Goal: Information Seeking & Learning: Check status

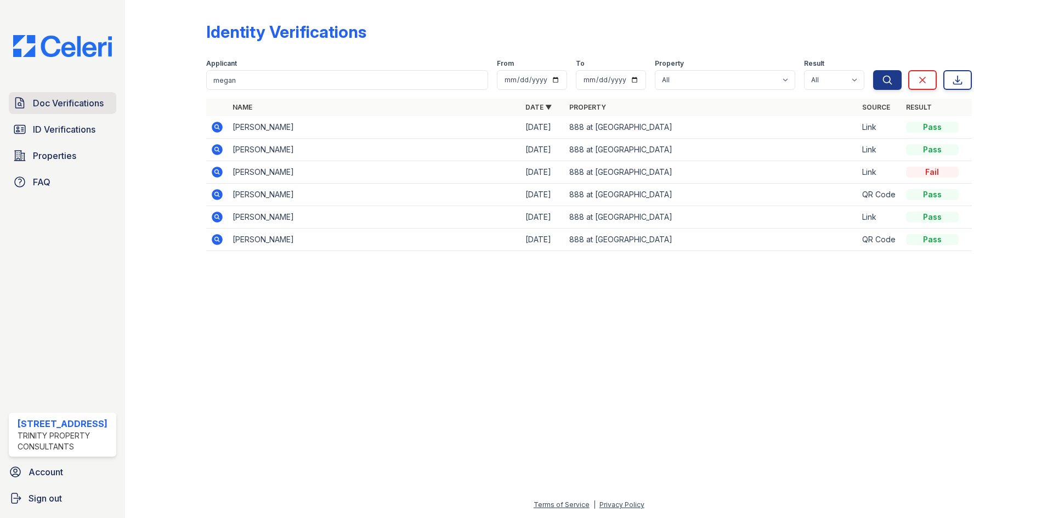
click at [101, 109] on span "Doc Verifications" at bounding box center [68, 103] width 71 height 13
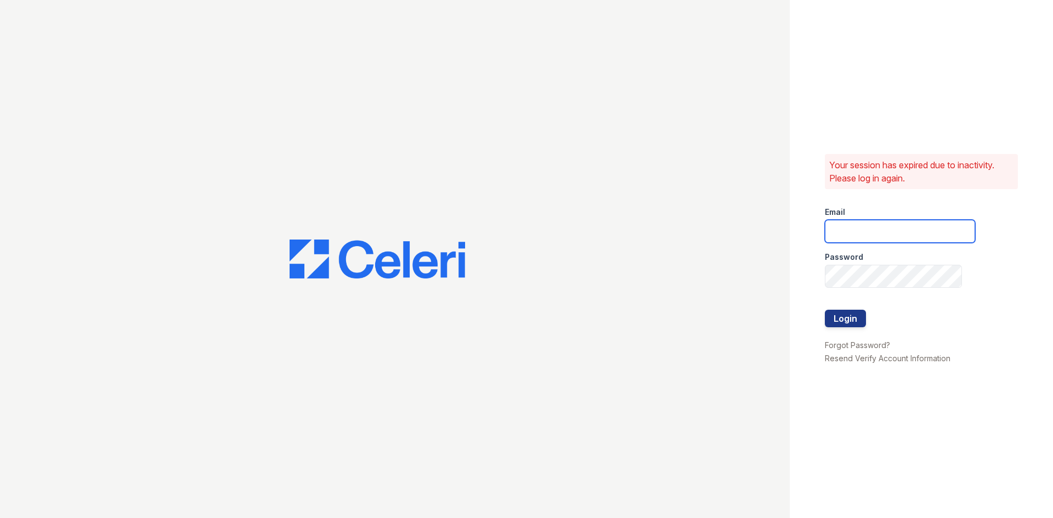
click at [865, 221] on input "email" at bounding box center [900, 231] width 150 height 23
type input "888atgrandhopepark@trinity-pm.com"
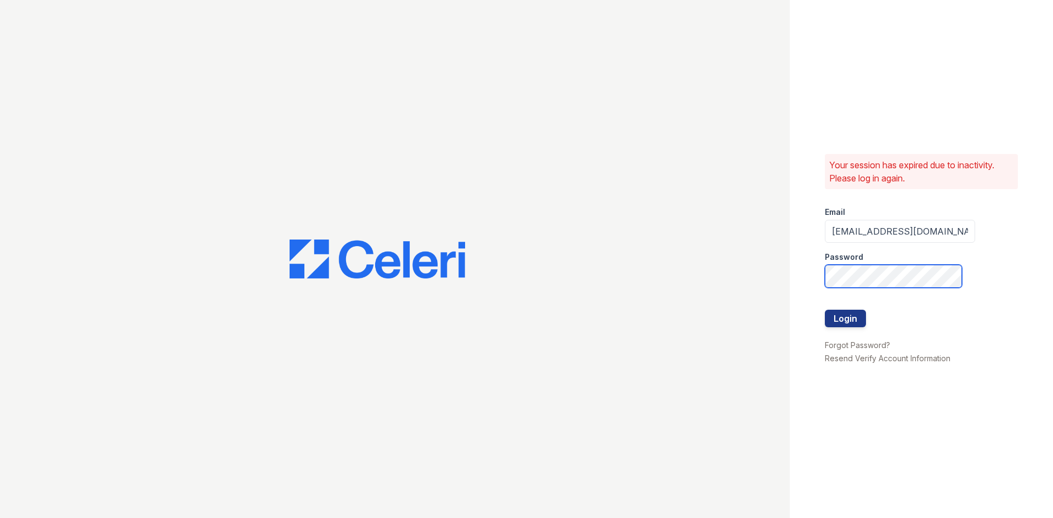
click at [825, 310] on button "Login" at bounding box center [845, 319] width 41 height 18
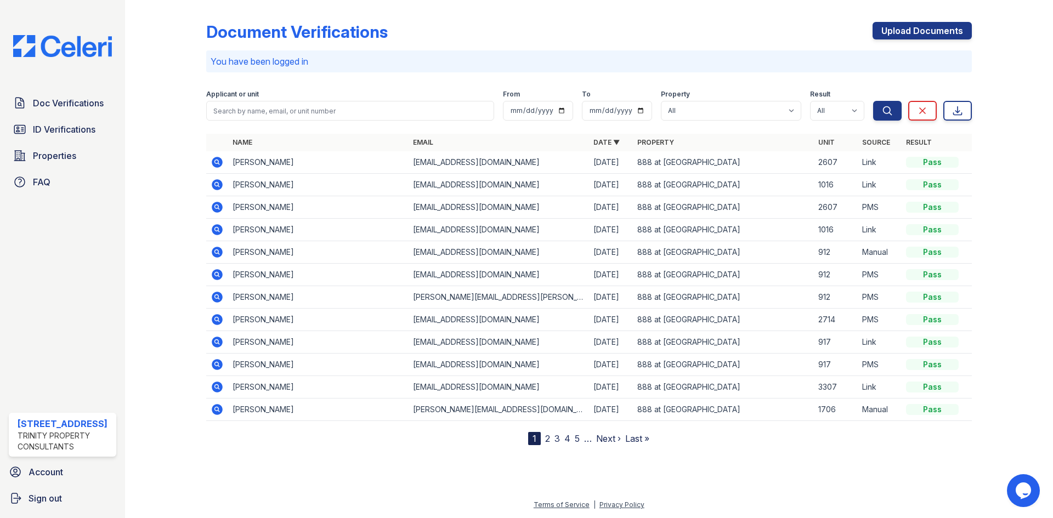
click at [220, 185] on icon at bounding box center [217, 184] width 11 height 11
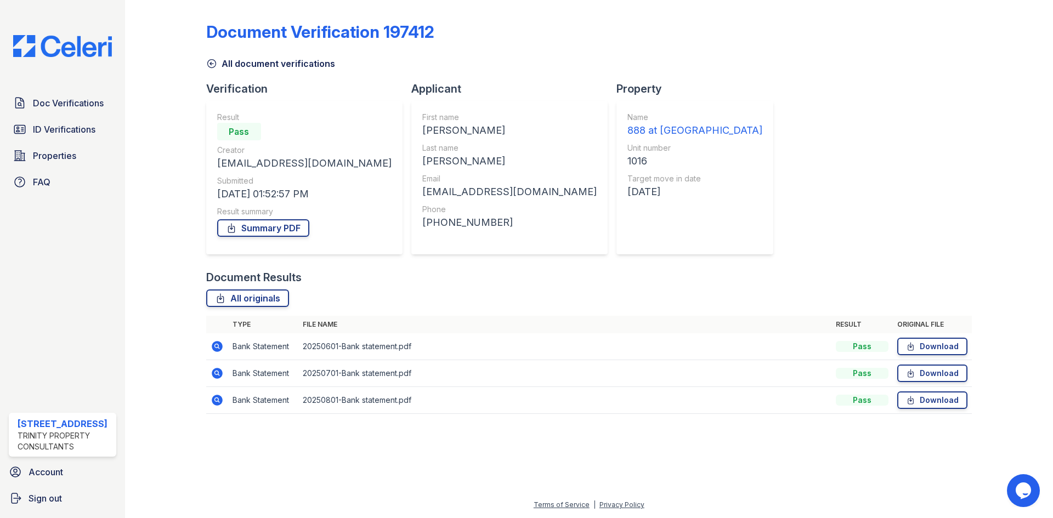
click at [219, 348] on icon at bounding box center [217, 346] width 13 height 13
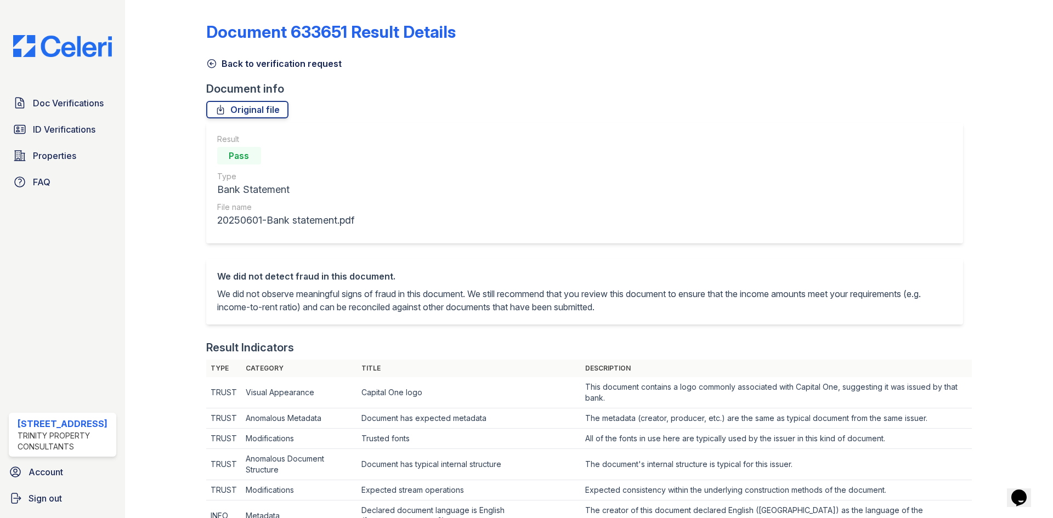
click at [215, 66] on icon at bounding box center [211, 63] width 11 height 11
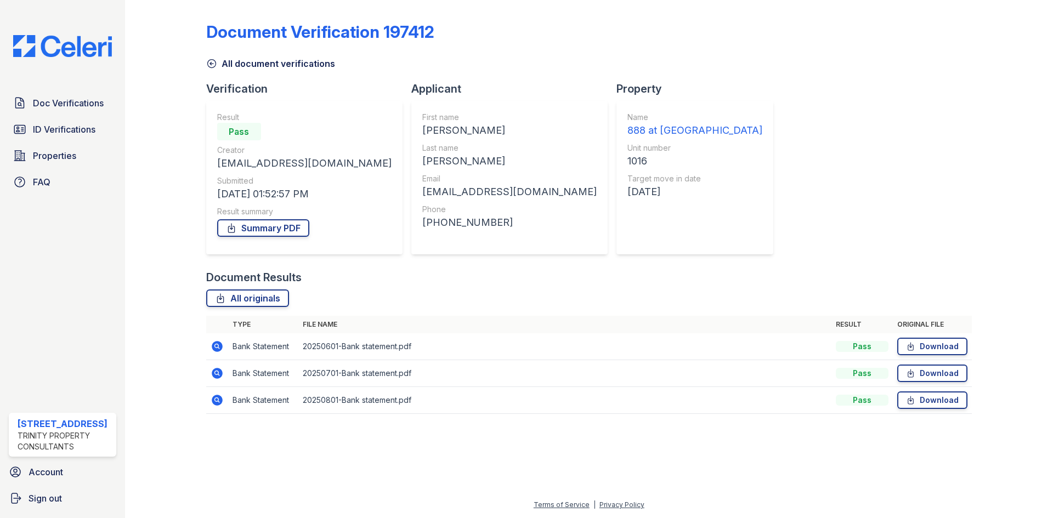
click at [216, 374] on icon at bounding box center [216, 372] width 3 height 3
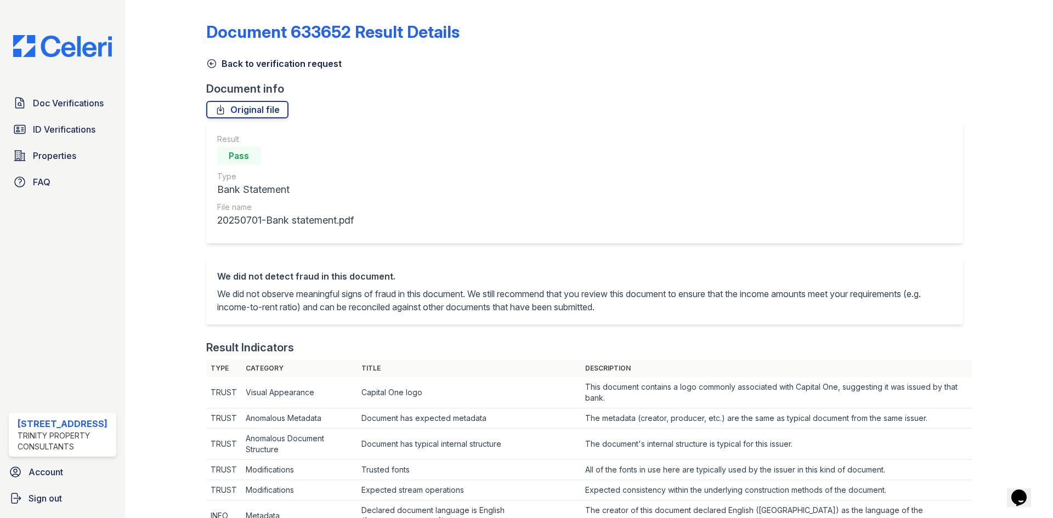
drag, startPoint x: 211, startPoint y: 69, endPoint x: 217, endPoint y: 77, distance: 10.4
click at [211, 69] on icon at bounding box center [211, 63] width 11 height 11
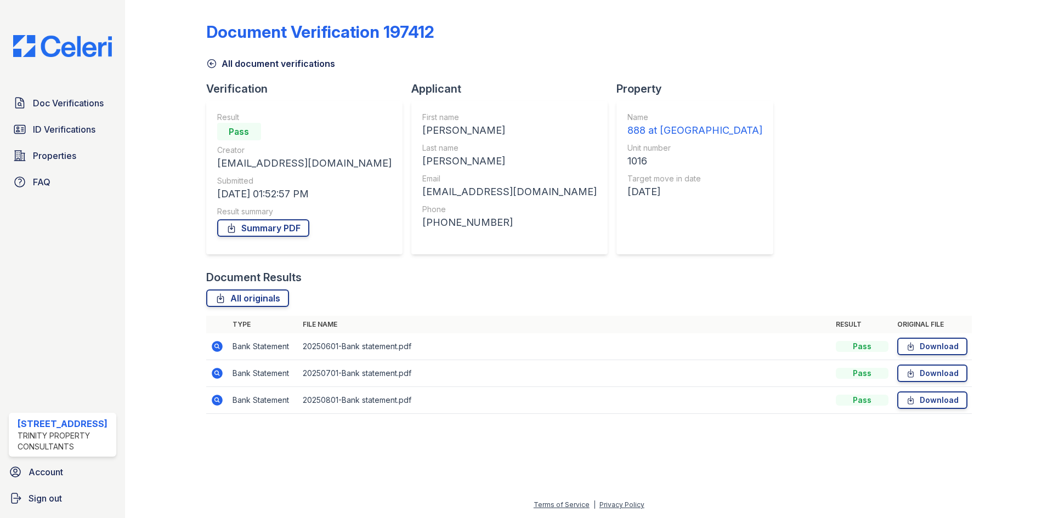
click at [219, 344] on icon at bounding box center [217, 346] width 11 height 11
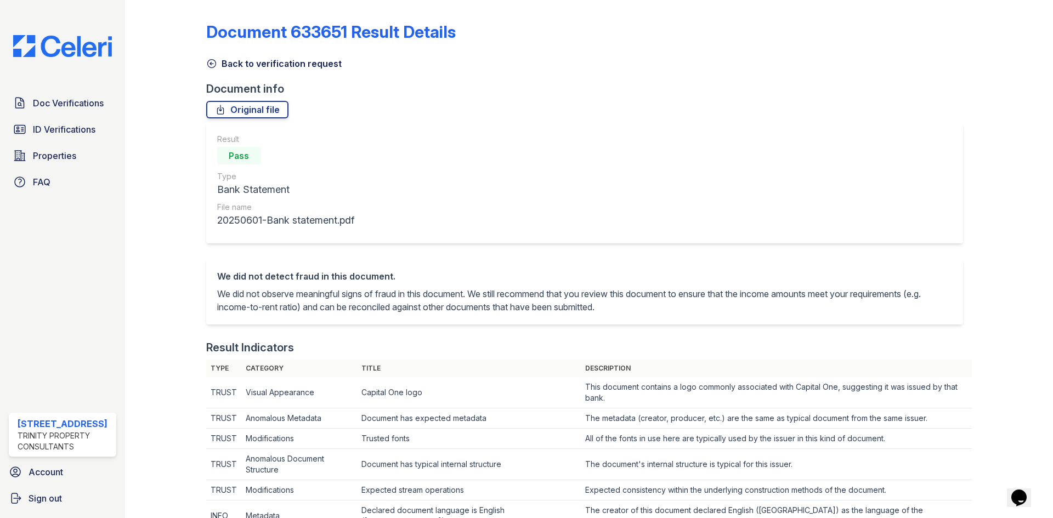
click at [217, 61] on link "Back to verification request" at bounding box center [273, 63] width 135 height 13
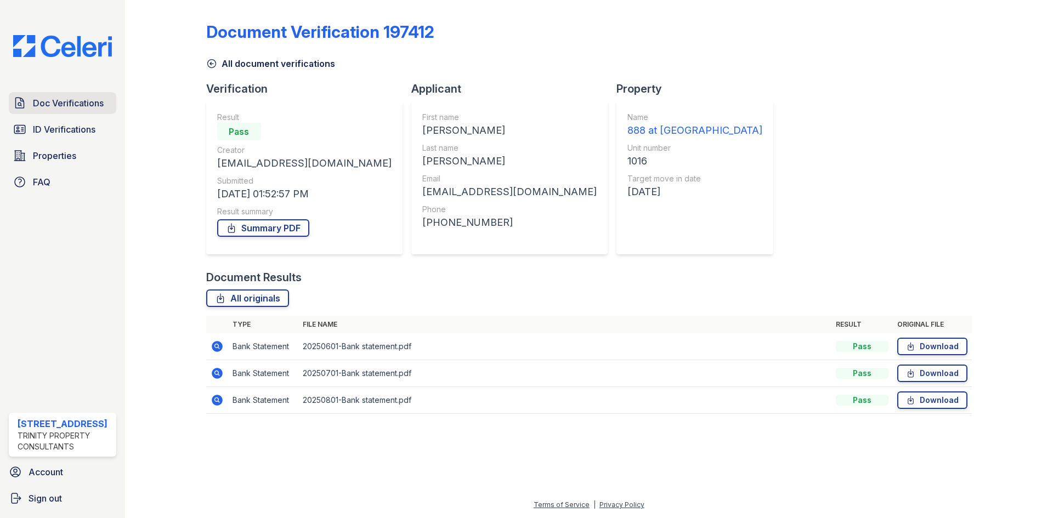
click at [54, 114] on link "Doc Verifications" at bounding box center [63, 103] width 108 height 22
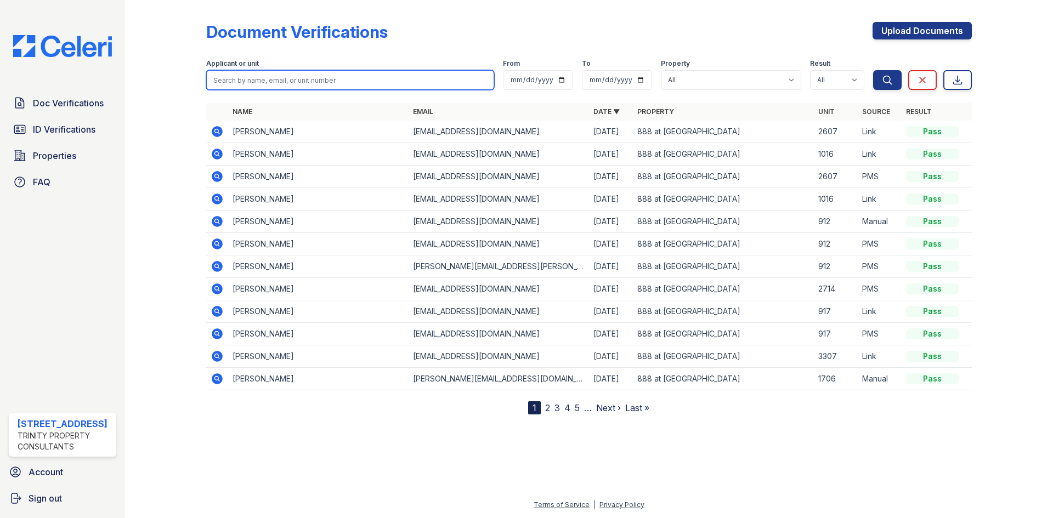
click at [353, 76] on input "search" at bounding box center [350, 80] width 288 height 20
type input "[PERSON_NAME]"
click at [873, 70] on button "Search" at bounding box center [887, 80] width 29 height 20
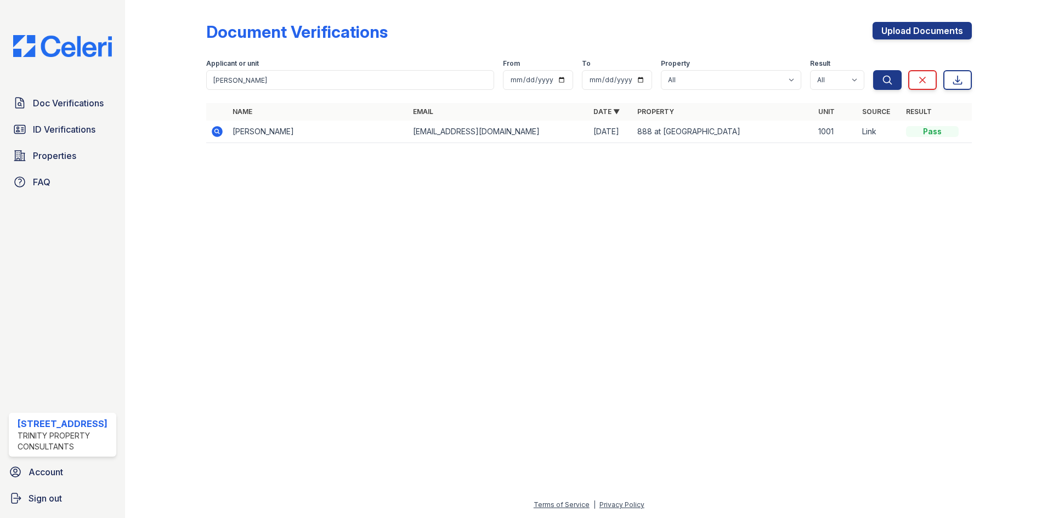
click at [221, 131] on icon at bounding box center [217, 131] width 11 height 11
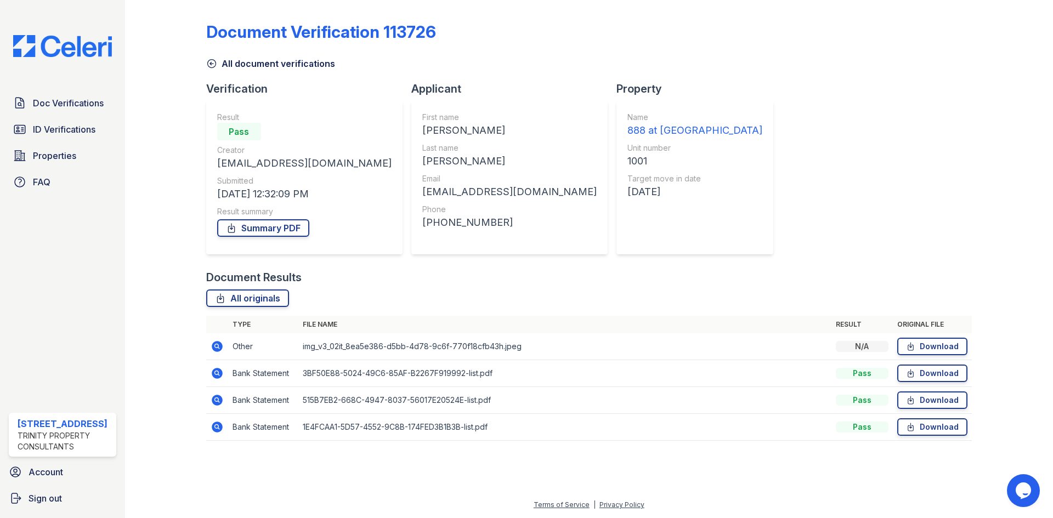
click at [55, 135] on span "ID Verifications" at bounding box center [64, 129] width 63 height 13
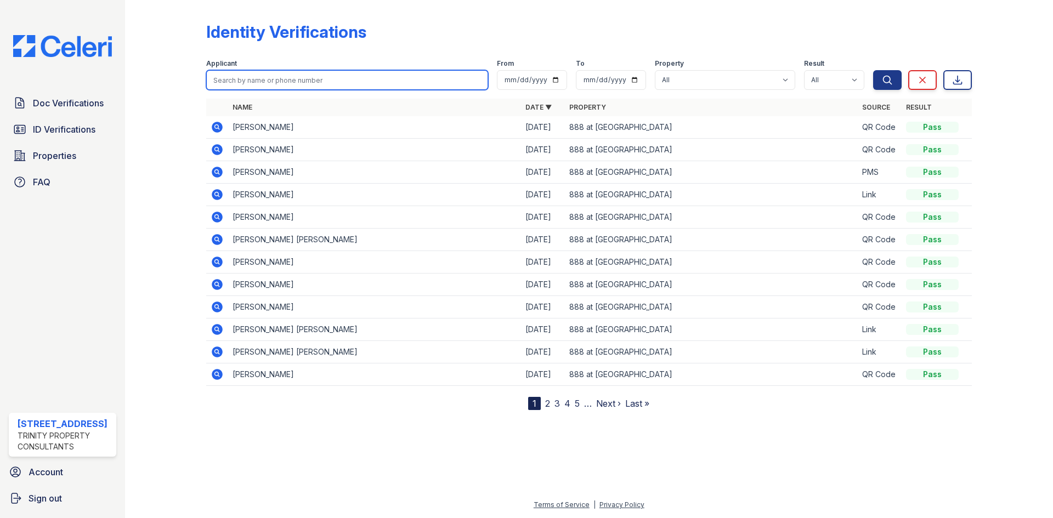
click at [357, 86] on input "search" at bounding box center [347, 80] width 282 height 20
type input "[PERSON_NAME]"
click at [873, 70] on button "Search" at bounding box center [887, 80] width 29 height 20
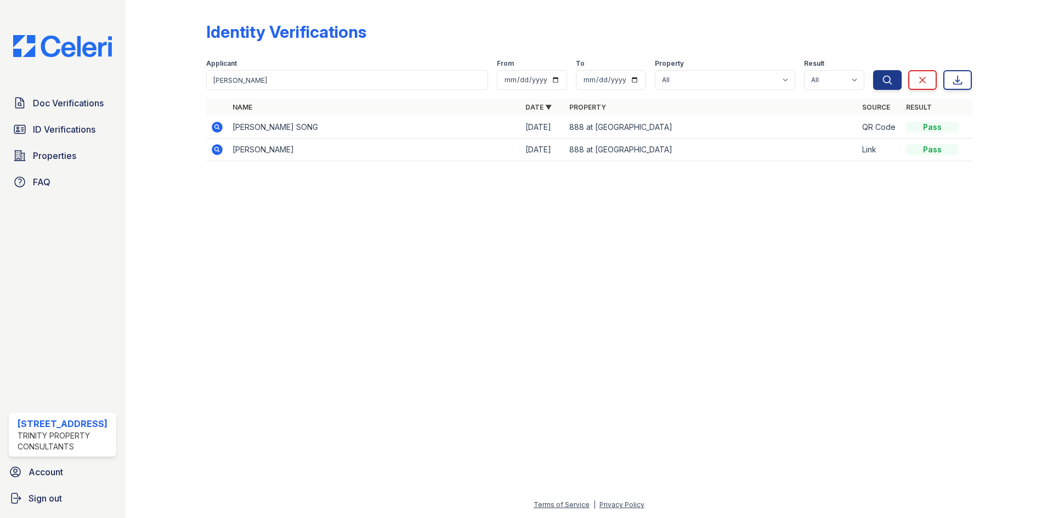
click at [218, 146] on icon at bounding box center [217, 149] width 11 height 11
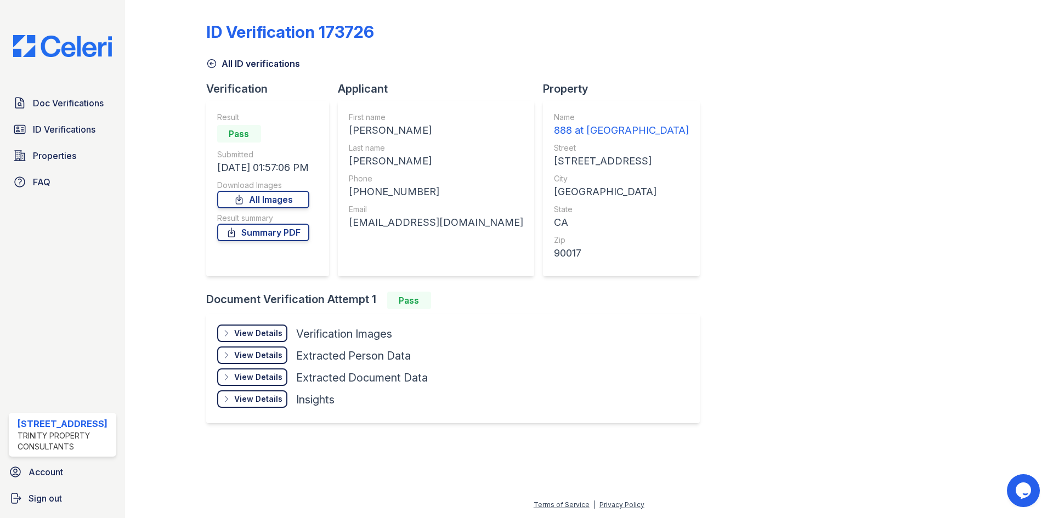
click at [253, 341] on div "View Details Details" at bounding box center [252, 334] width 70 height 18
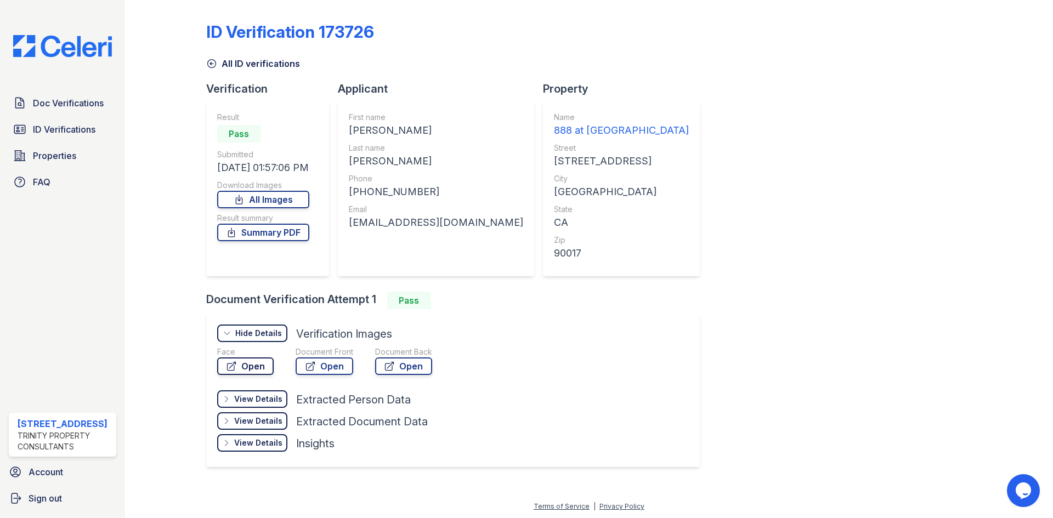
click at [262, 367] on link "Open" at bounding box center [245, 367] width 57 height 18
click at [86, 101] on span "Doc Verifications" at bounding box center [68, 103] width 71 height 13
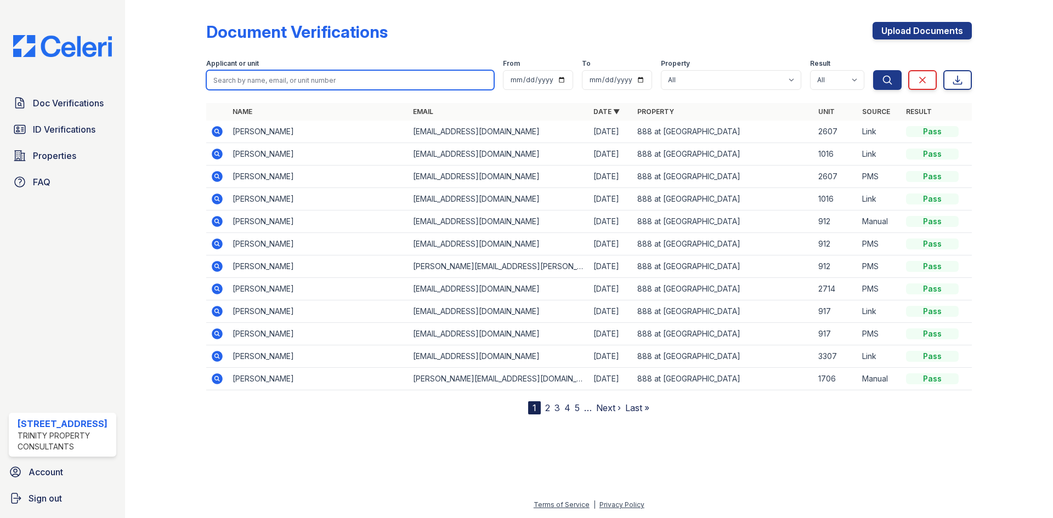
drag, startPoint x: 278, startPoint y: 86, endPoint x: 286, endPoint y: 88, distance: 8.4
click at [278, 86] on input "search" at bounding box center [350, 80] width 288 height 20
type input "yuling"
click at [873, 70] on button "Search" at bounding box center [887, 80] width 29 height 20
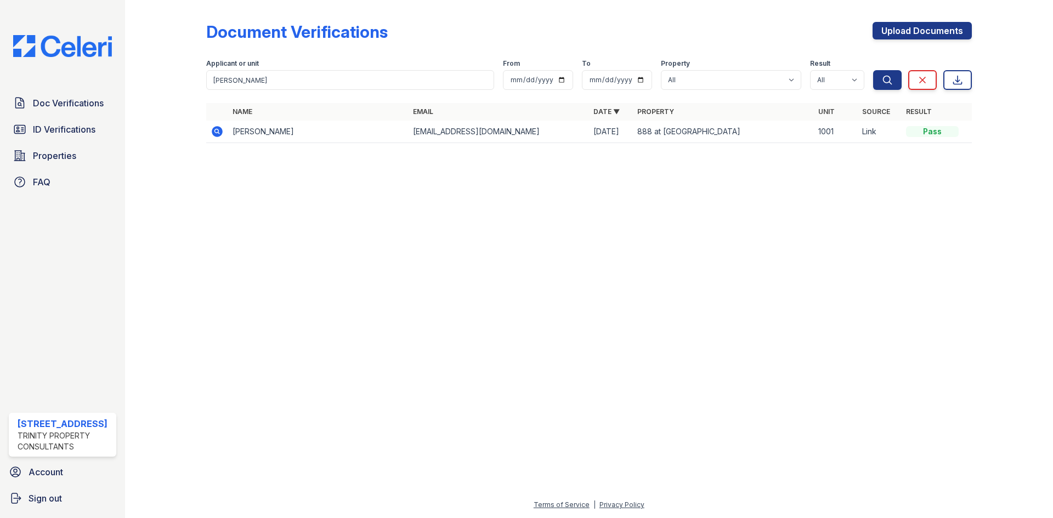
click at [217, 127] on icon at bounding box center [217, 131] width 11 height 11
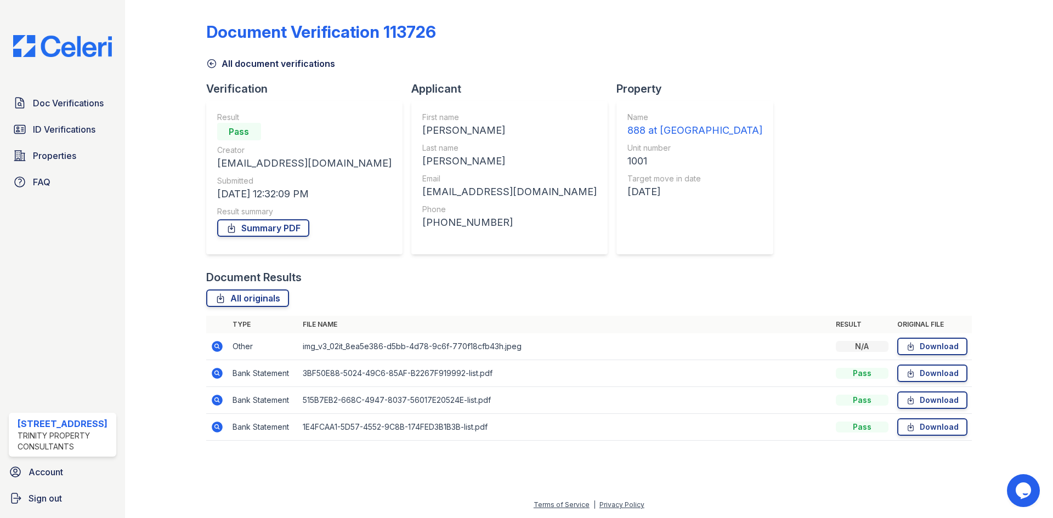
click at [213, 346] on icon at bounding box center [217, 346] width 11 height 11
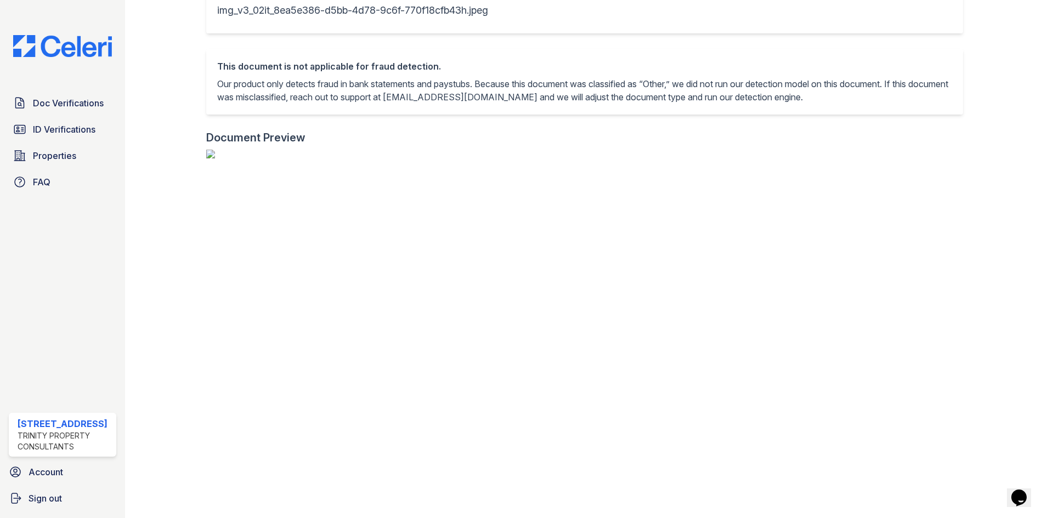
scroll to position [274, 0]
